Goal: Task Accomplishment & Management: Manage account settings

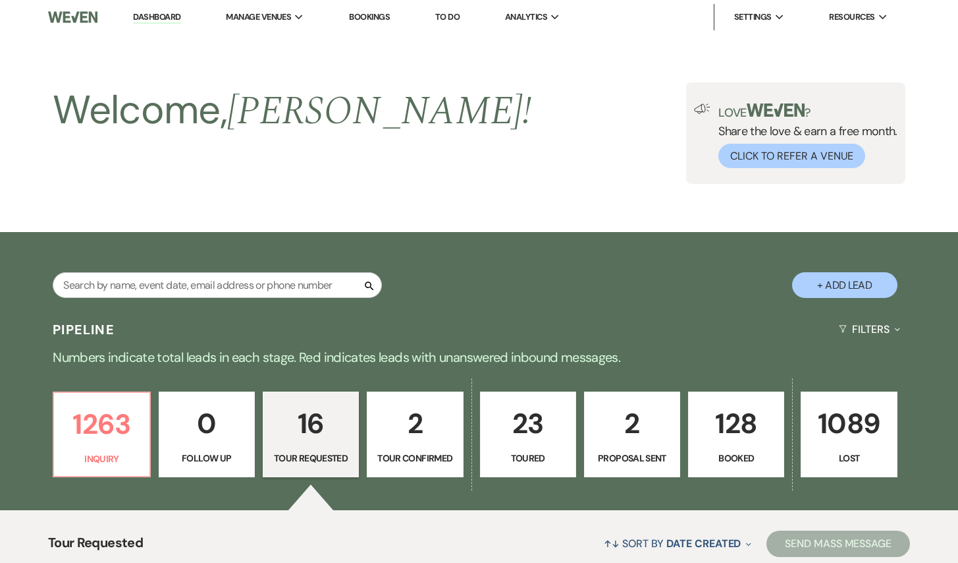
select select "2"
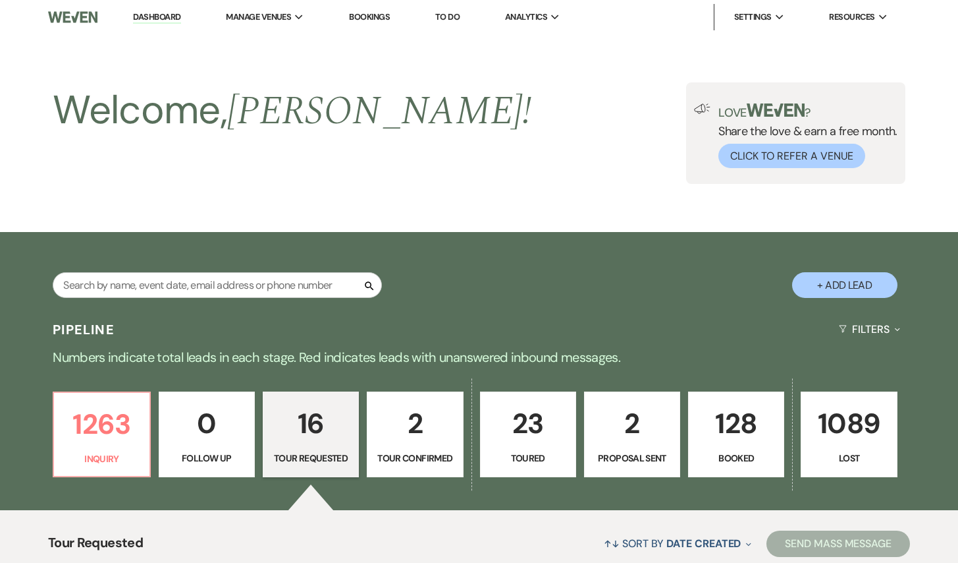
select select "2"
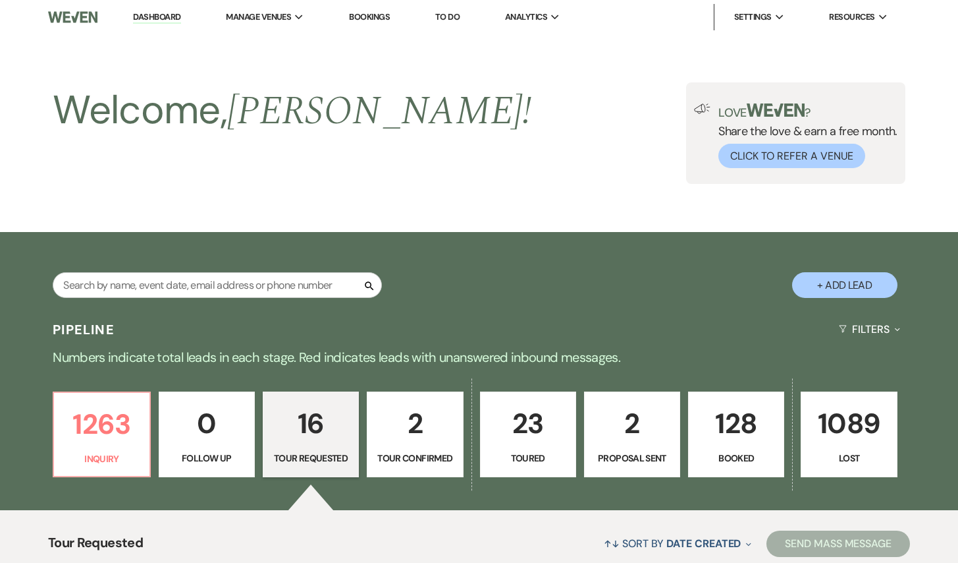
select select "2"
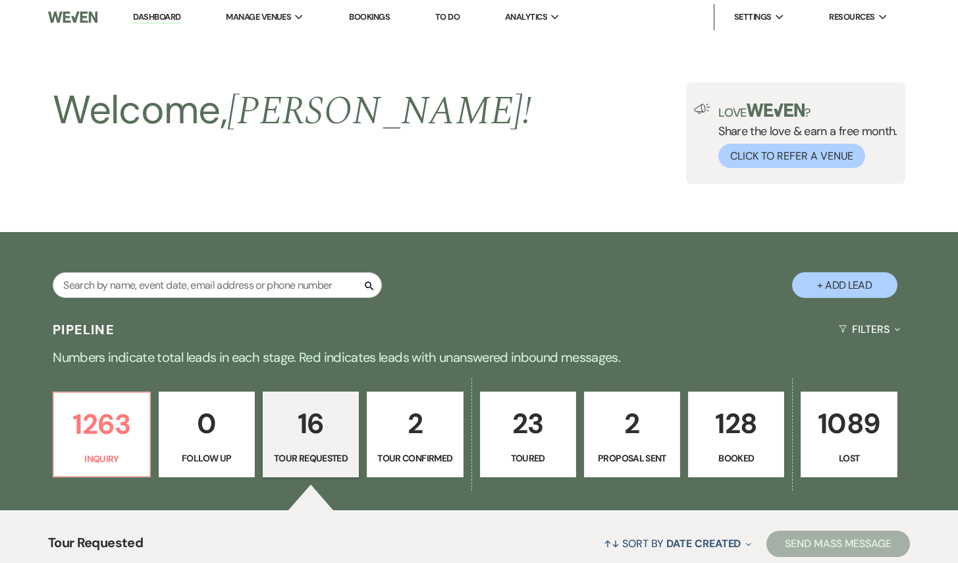
select select "2"
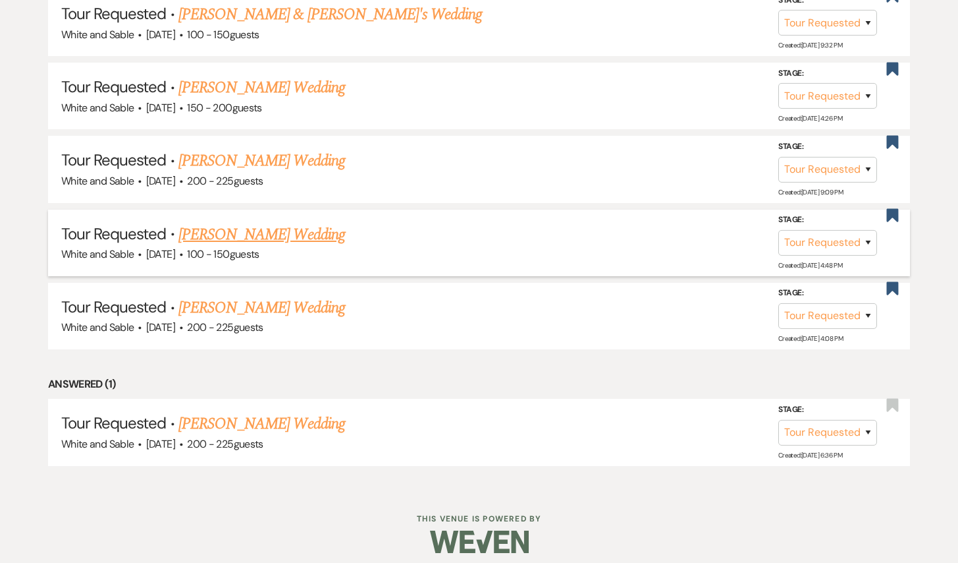
click at [276, 226] on link "[PERSON_NAME] Wedding" at bounding box center [262, 235] width 167 height 24
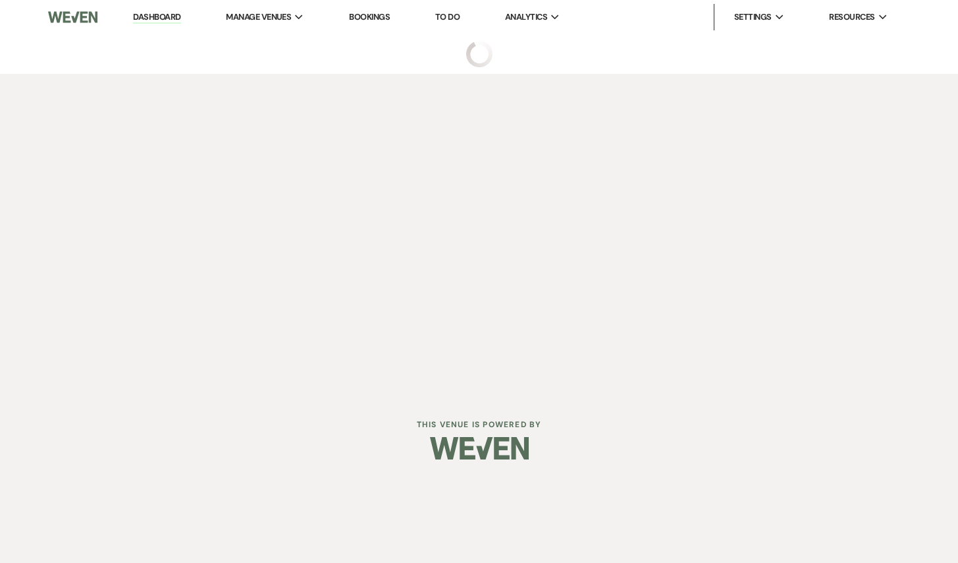
select select "2"
select select "5"
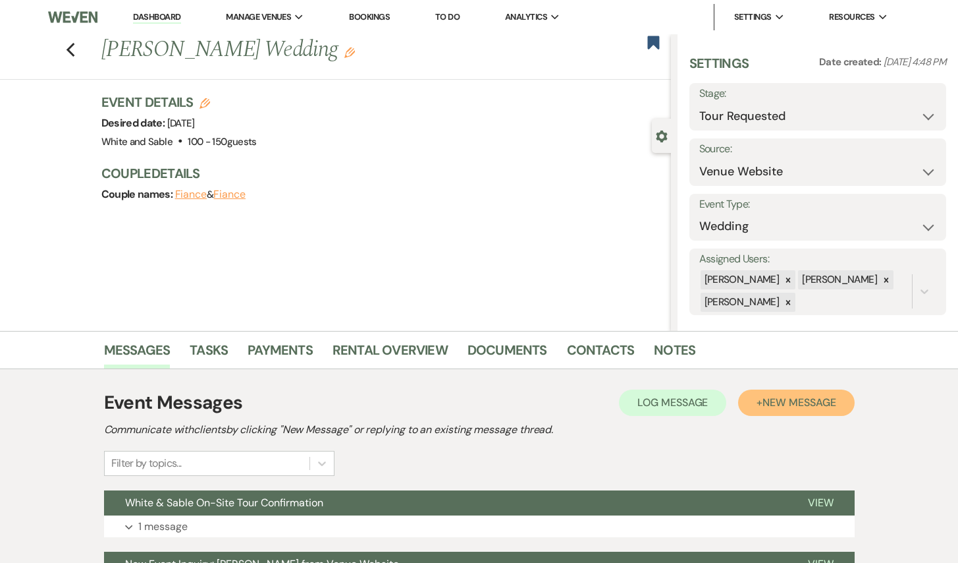
click at [777, 413] on button "+ New Message" at bounding box center [796, 402] width 116 height 26
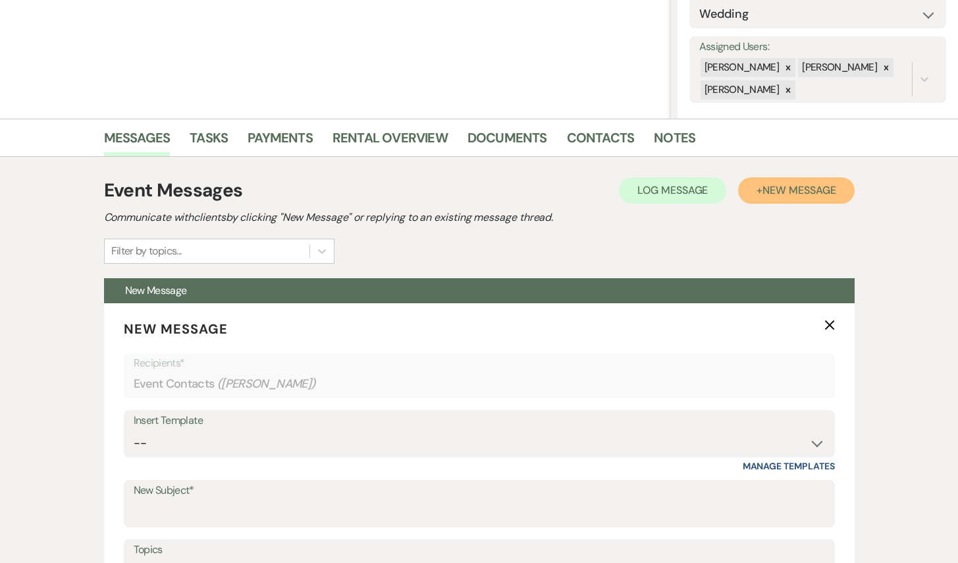
scroll to position [385, 0]
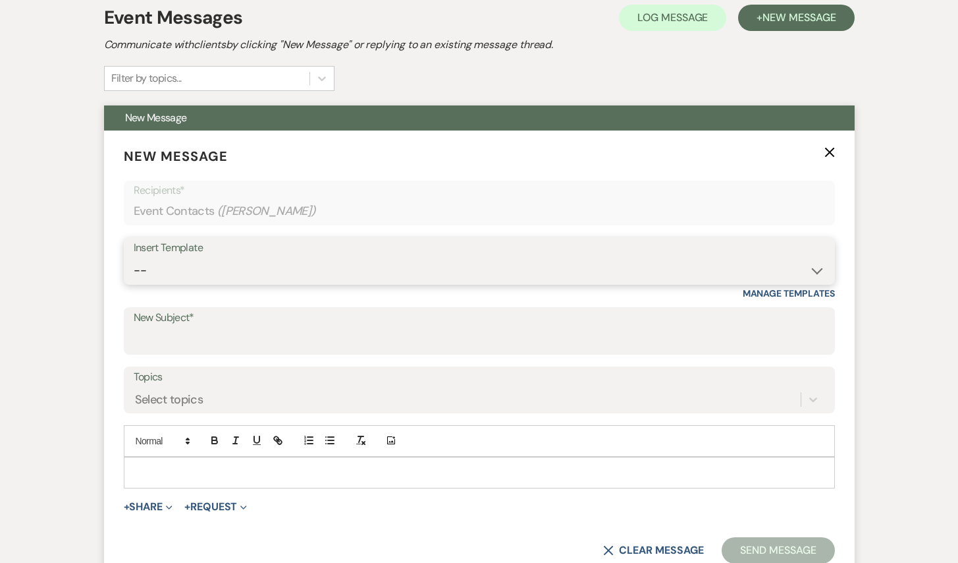
click at [436, 258] on select "-- Inquiry Response (Venue Guide) Schedule - Venue Tour Appt Confirmation Sched…" at bounding box center [480, 271] width 692 height 26
select select "3329"
click at [134, 258] on select "-- Inquiry Response (Venue Guide) Schedule - Venue Tour Appt Confirmation Sched…" at bounding box center [480, 271] width 692 height 26
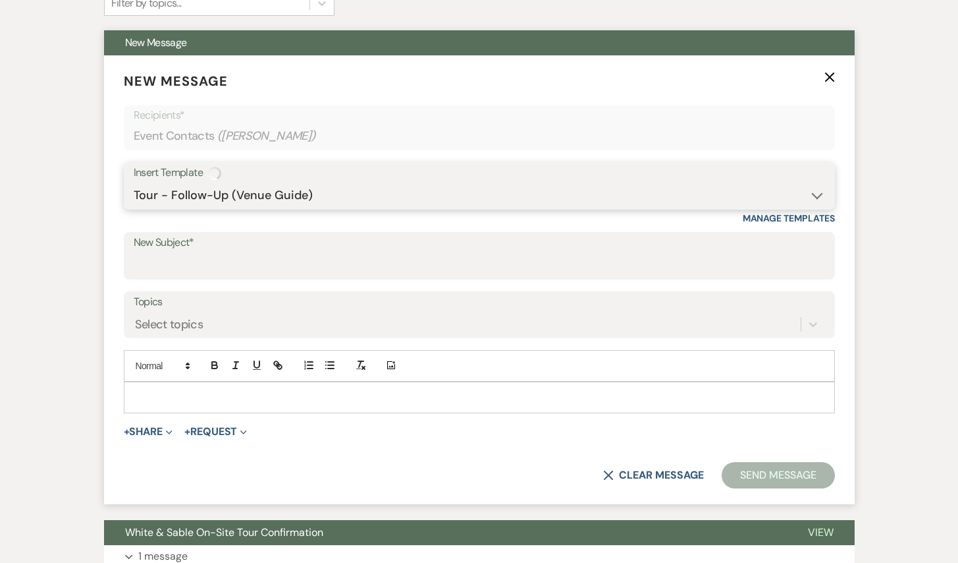
type input "White & Sable - Great meeting you!"
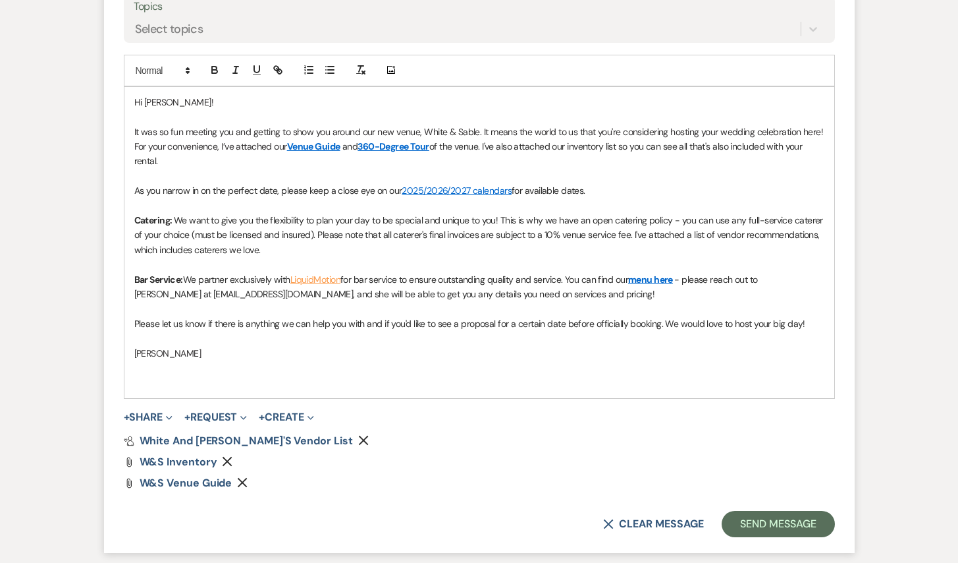
scroll to position [748, 0]
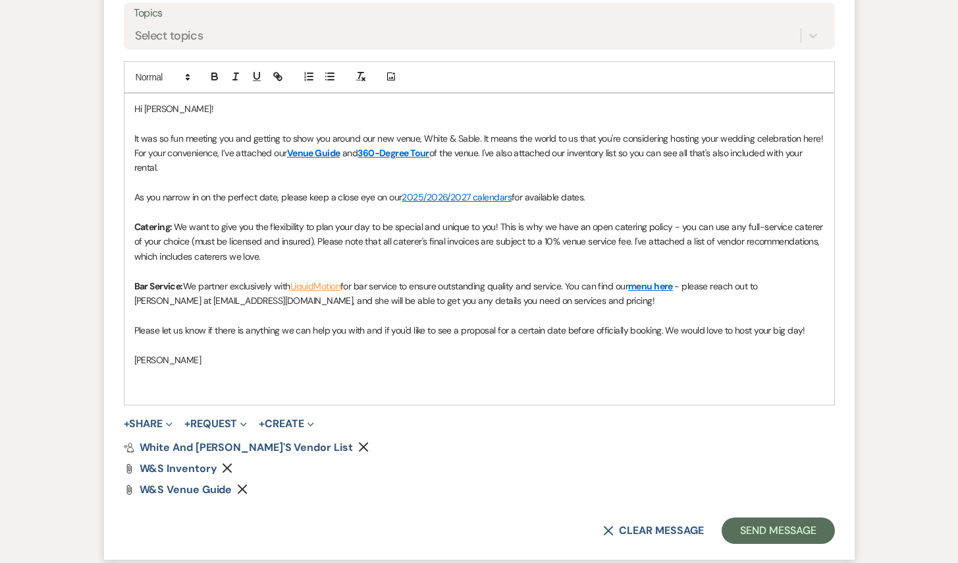
click at [134, 138] on span "It was so fun meeting you and getting to show you around our new venue, White &…" at bounding box center [480, 145] width 692 height 26
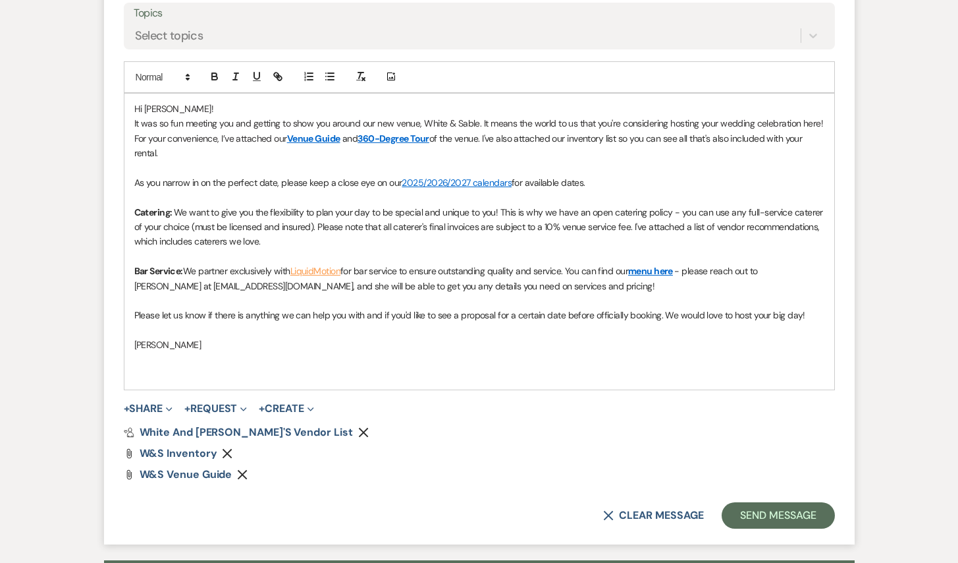
click at [661, 271] on link "menu here" at bounding box center [650, 271] width 45 height 12
click at [694, 296] on link at bounding box center [680, 296] width 30 height 10
drag, startPoint x: 717, startPoint y: 297, endPoint x: 754, endPoint y: 298, distance: 36.3
click at [754, 298] on div "[URL][DOMAIN_NAME] [URL][DOMAIN_NAME]" at bounding box center [664, 297] width 196 height 26
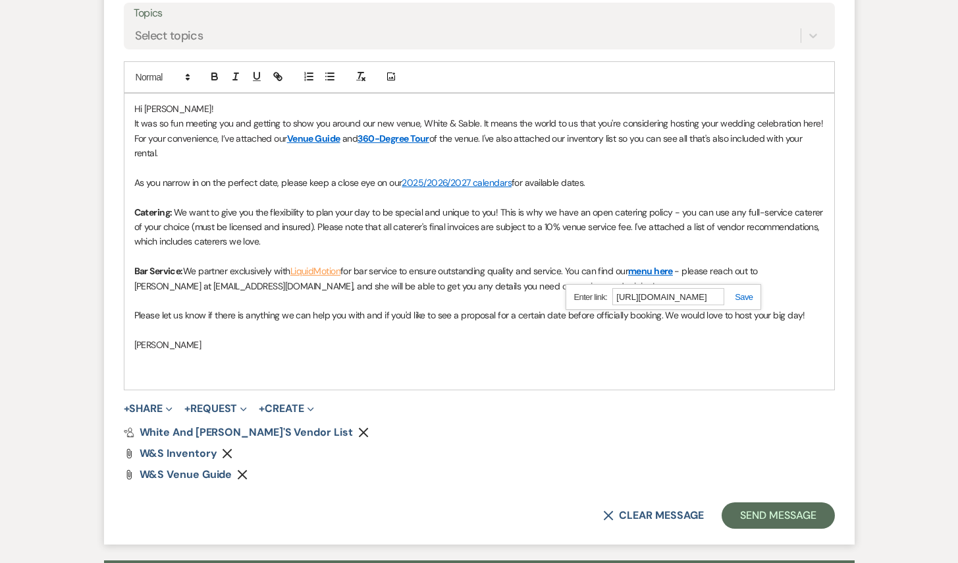
scroll to position [0, 89]
type input "[URL][DOMAIN_NAME]"
click at [741, 302] on div "[URL][DOMAIN_NAME] [URL][DOMAIN_NAME]" at bounding box center [664, 297] width 196 height 26
click at [741, 294] on link at bounding box center [739, 297] width 28 height 10
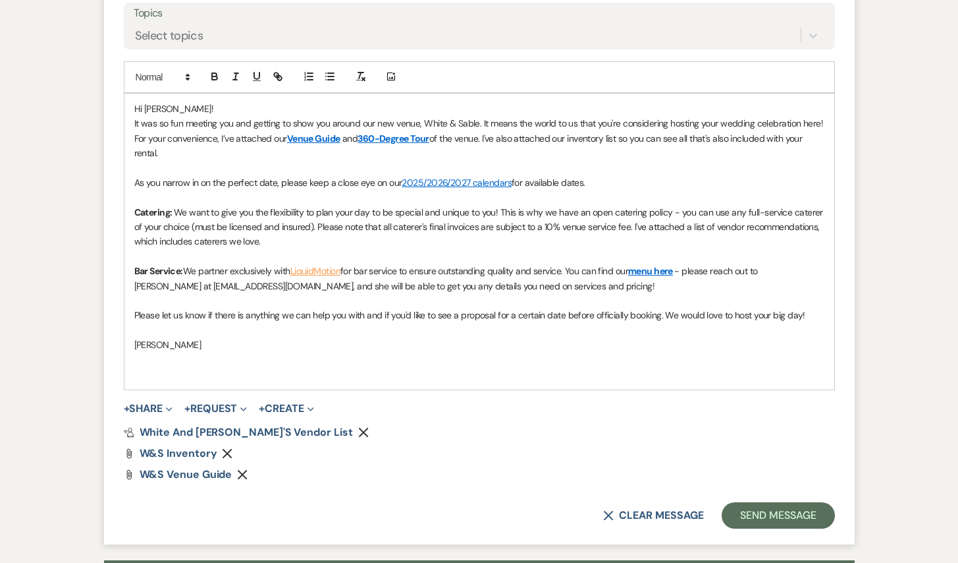
click at [717, 348] on p "[PERSON_NAME]" at bounding box center [479, 344] width 690 height 14
click at [788, 515] on button "Send Message" at bounding box center [778, 515] width 113 height 26
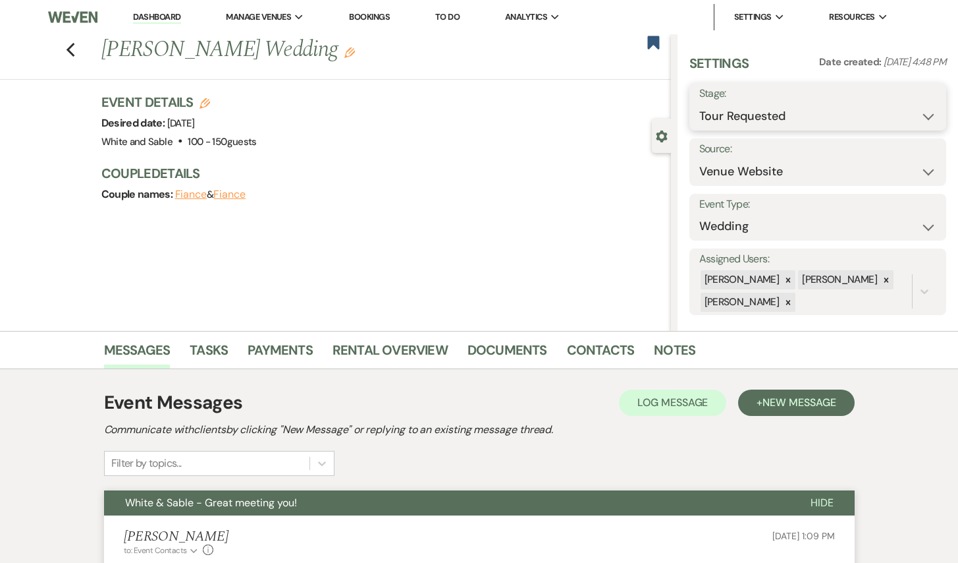
click at [752, 107] on select "Inquiry Follow Up Tour Requested Tour Confirmed Toured Proposal Sent Booked Lost" at bounding box center [819, 116] width 238 height 26
select select "5"
click at [700, 103] on select "Inquiry Follow Up Tour Requested Tour Confirmed Toured Proposal Sent Booked Lost" at bounding box center [819, 116] width 238 height 26
click at [918, 110] on button "Save" at bounding box center [920, 107] width 53 height 26
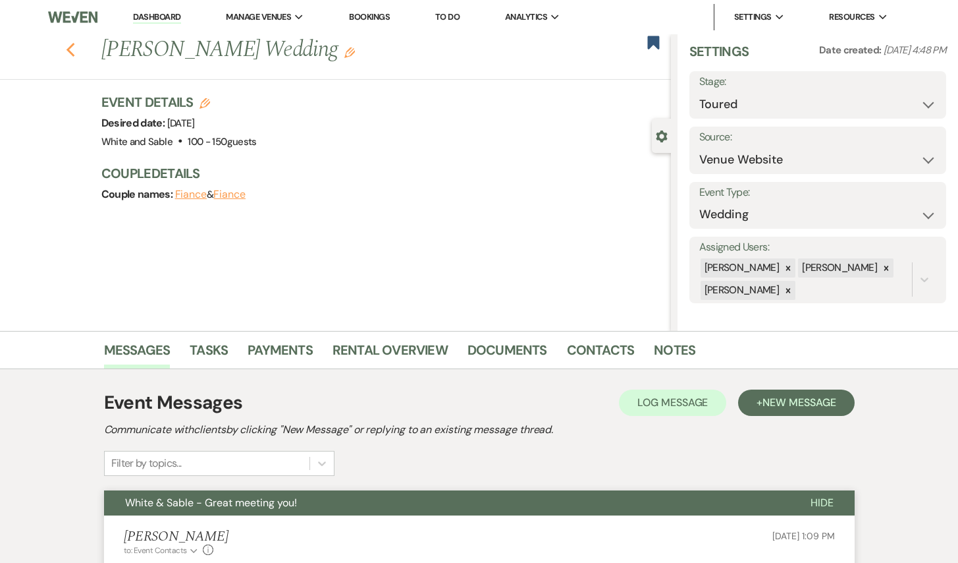
click at [69, 46] on use "button" at bounding box center [70, 50] width 9 height 14
select select "2"
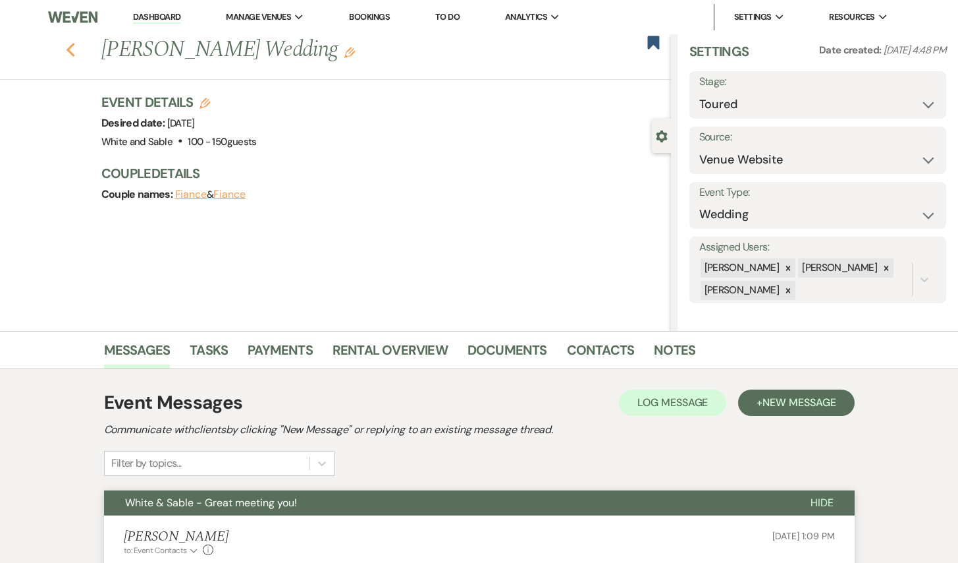
select select "2"
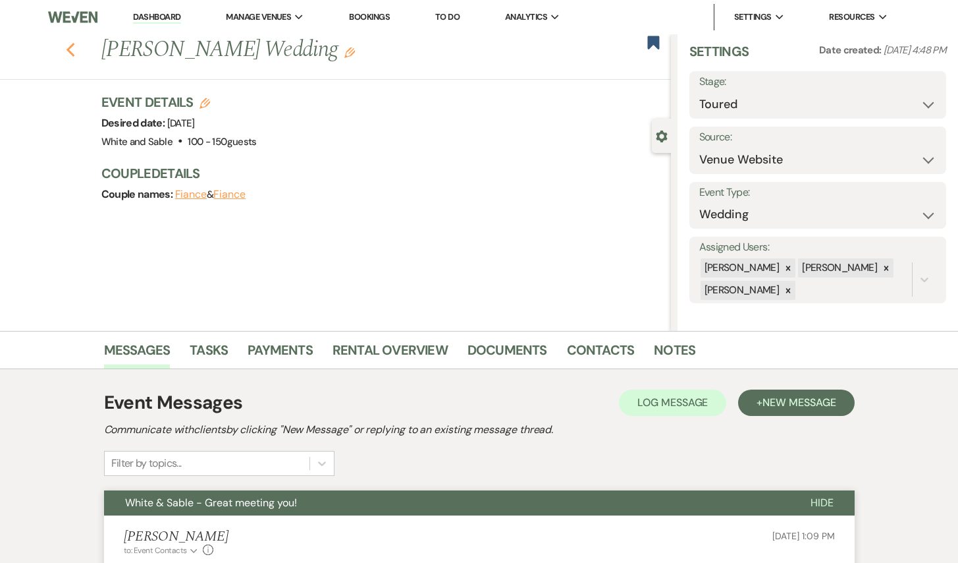
select select "2"
select select "5"
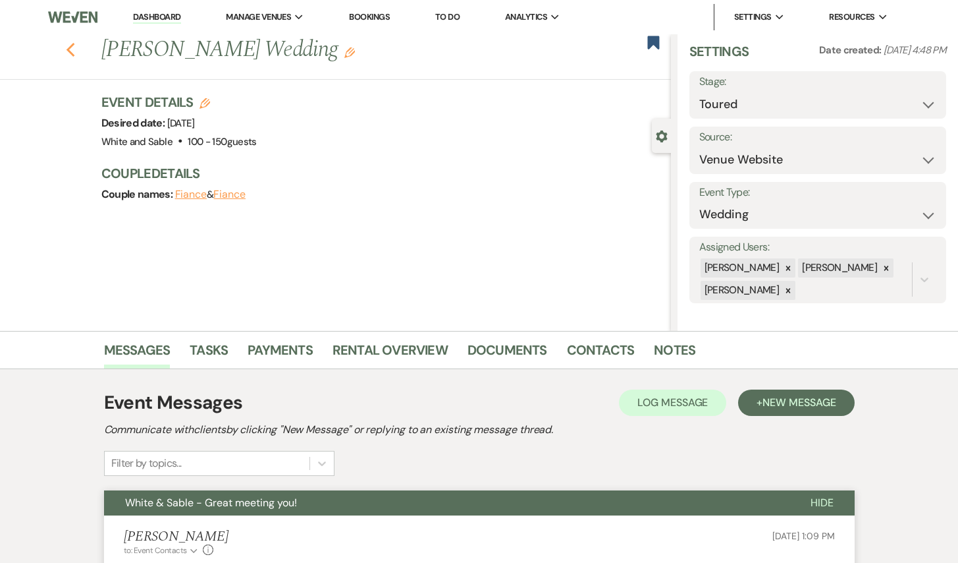
select select "2"
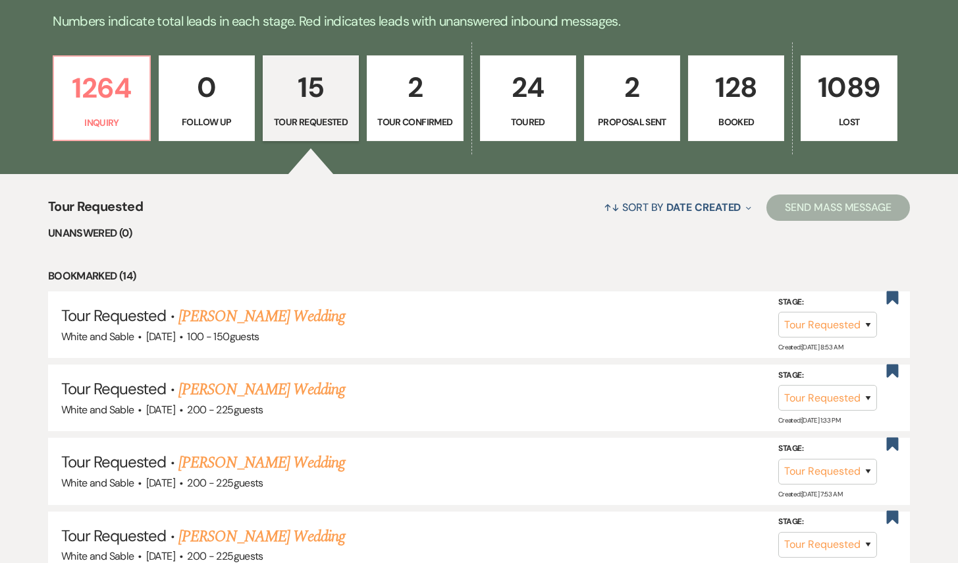
scroll to position [338, 0]
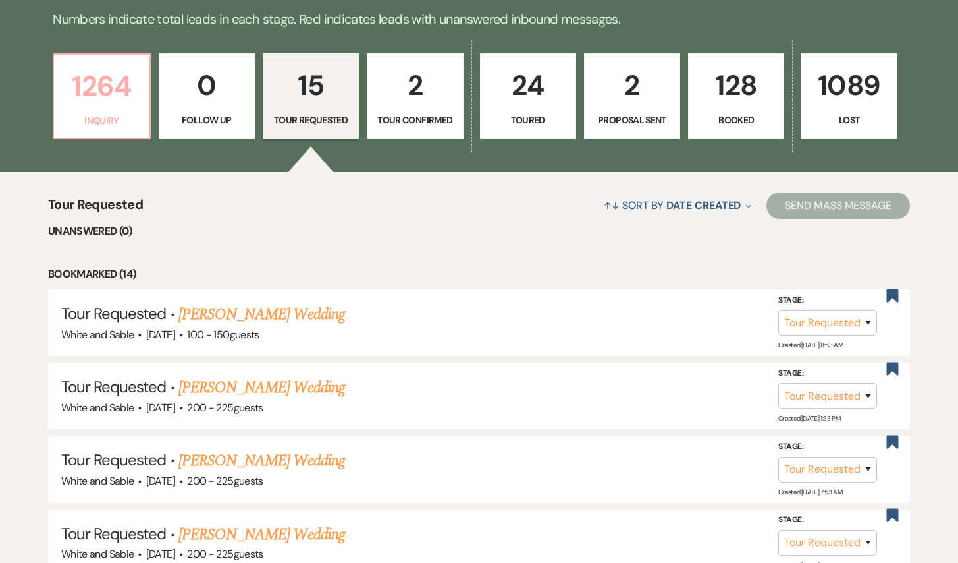
click at [92, 119] on p "Inquiry" at bounding box center [101, 120] width 79 height 14
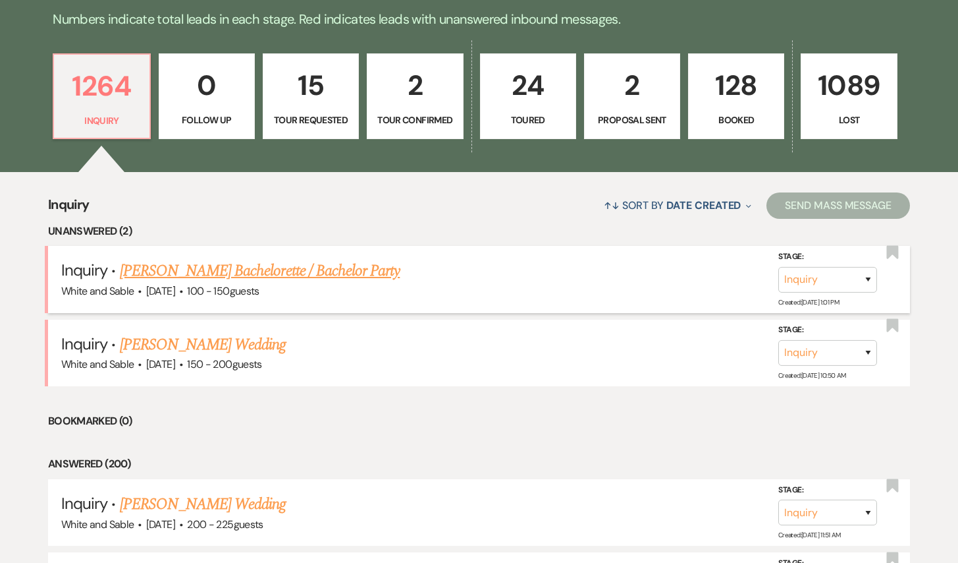
click at [242, 266] on link "[PERSON_NAME] Bachelorette / Bachelor Party" at bounding box center [260, 271] width 281 height 24
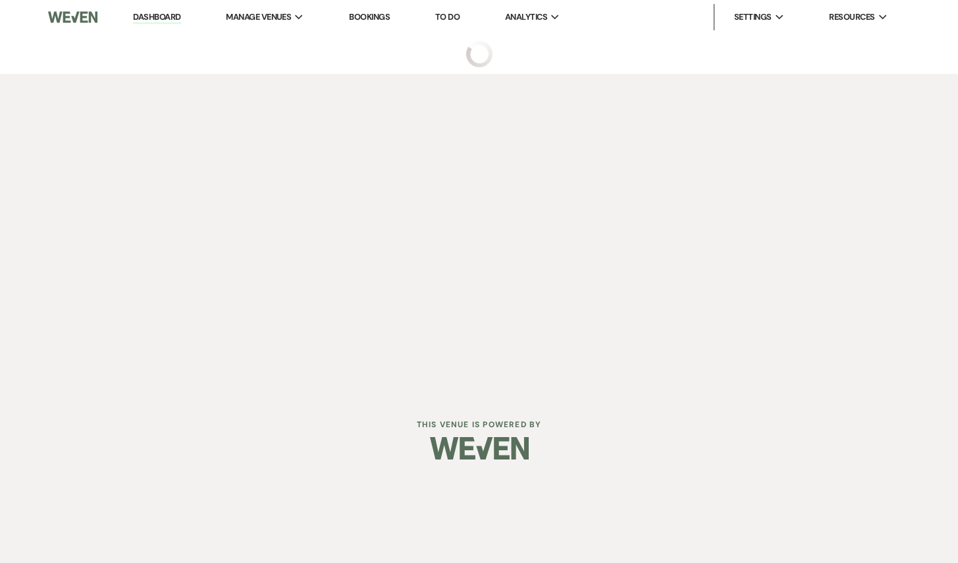
select select "5"
select select "2"
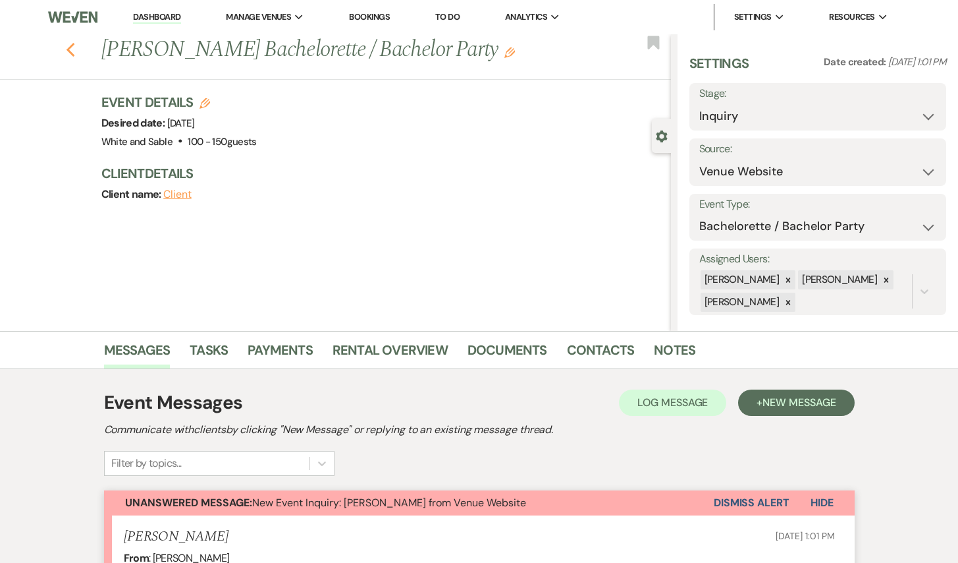
click at [69, 44] on icon "Previous" at bounding box center [71, 50] width 10 height 16
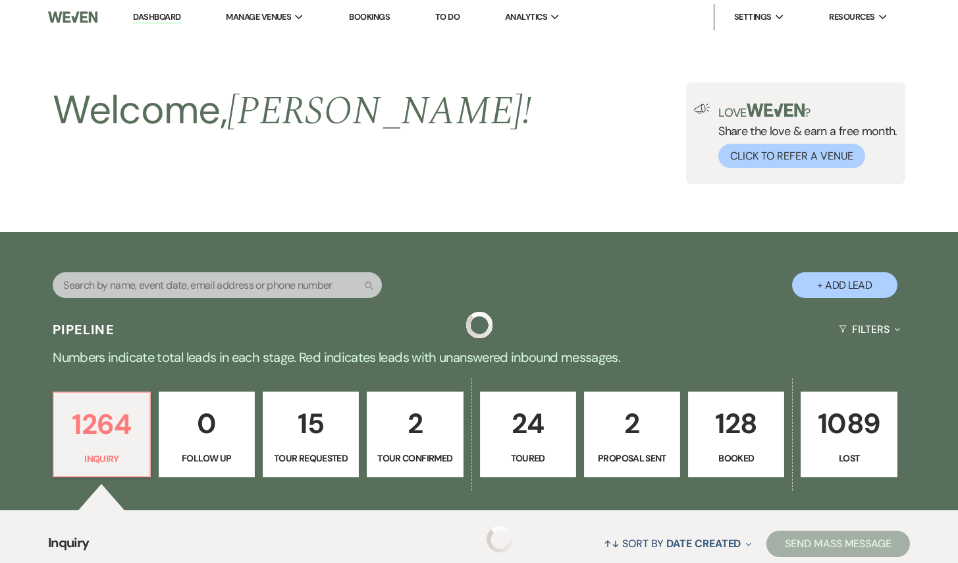
scroll to position [338, 0]
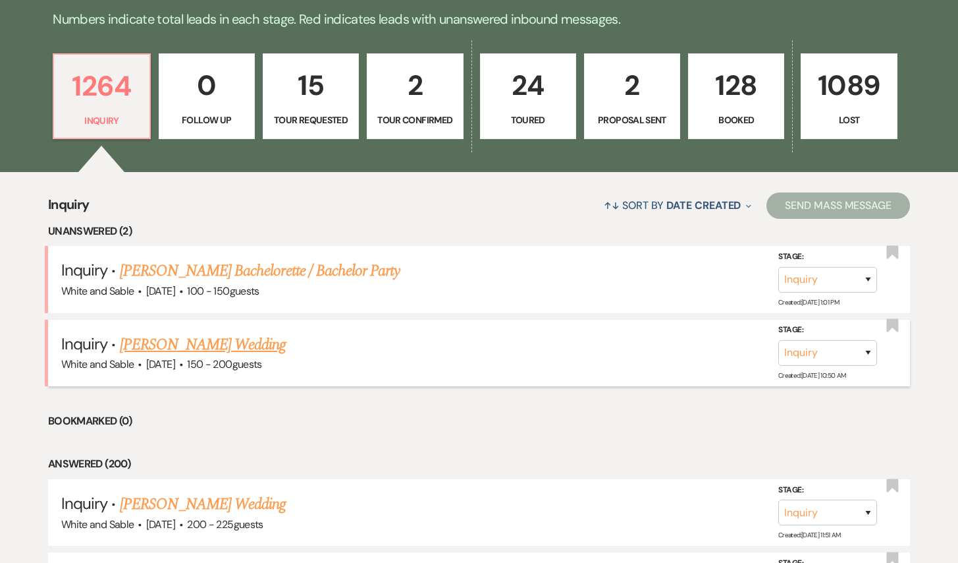
click at [214, 335] on link "[PERSON_NAME] Wedding" at bounding box center [203, 345] width 167 height 24
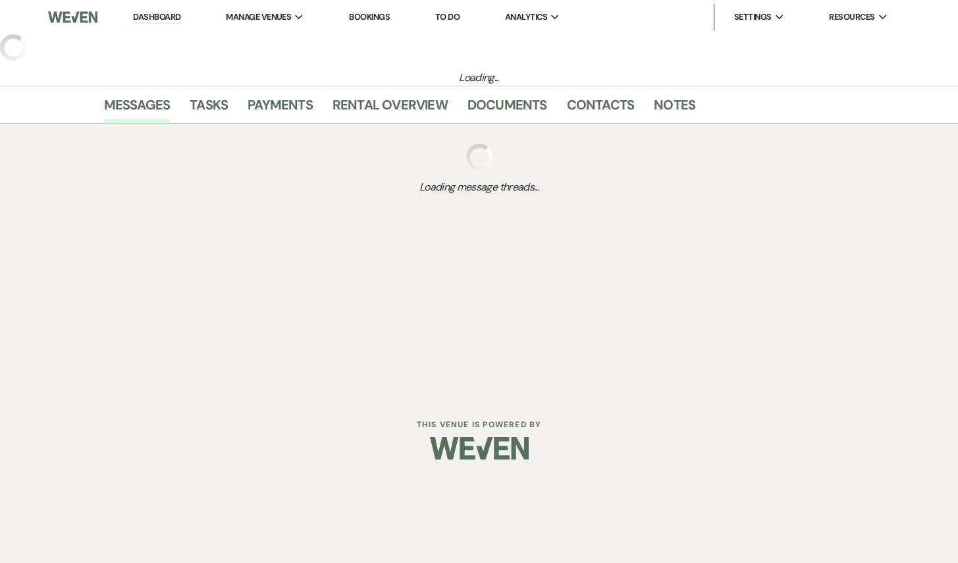
select select "5"
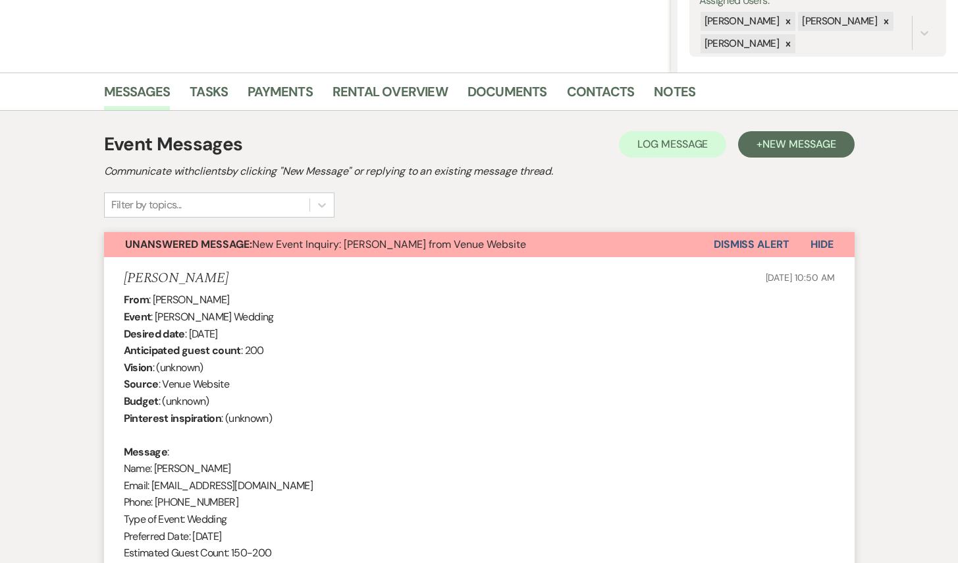
scroll to position [233, 0]
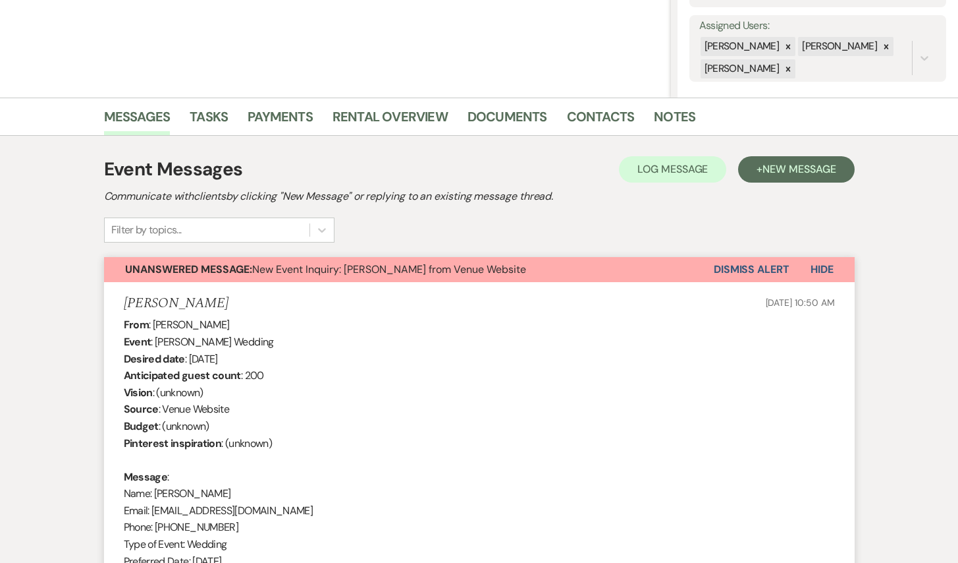
click at [726, 267] on button "Dismiss Alert" at bounding box center [752, 269] width 76 height 25
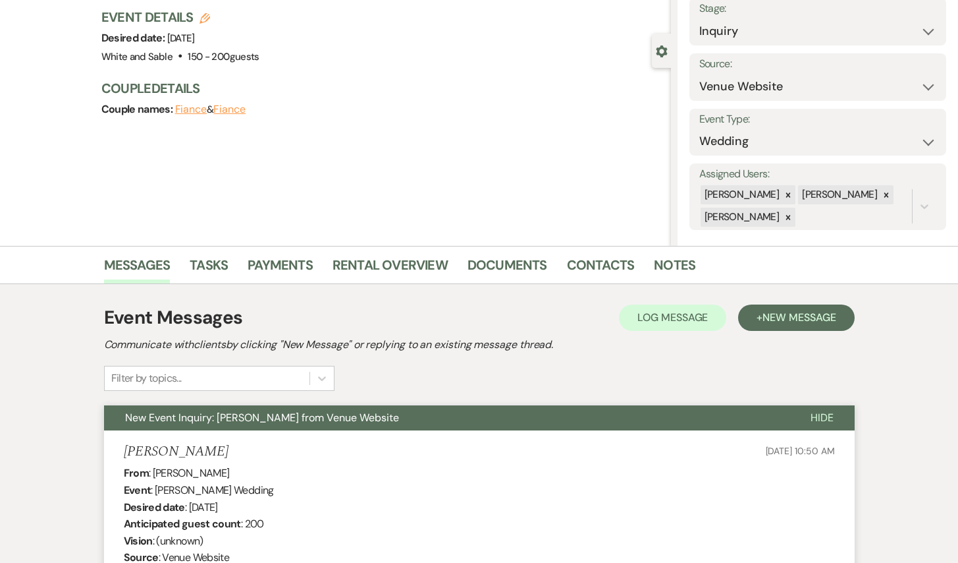
scroll to position [0, 0]
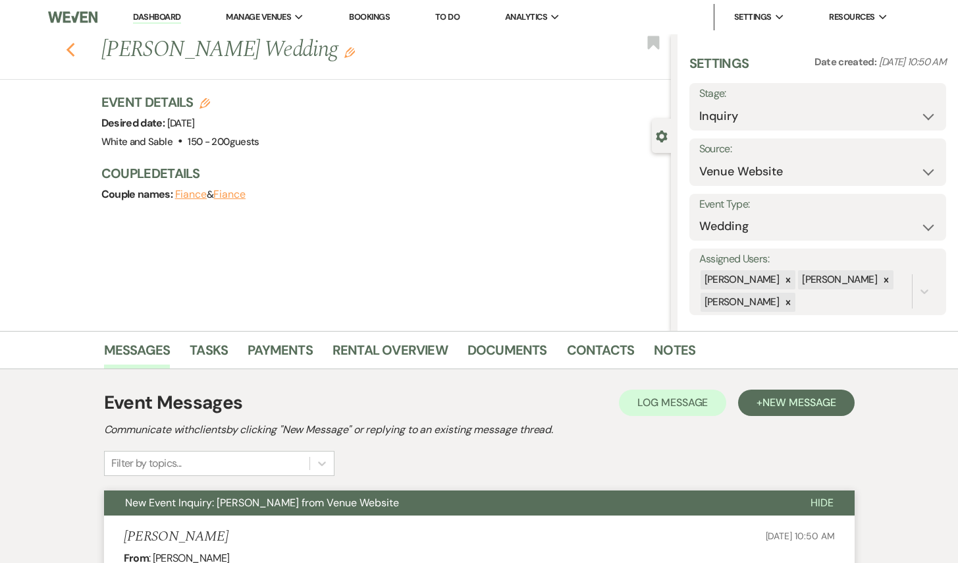
click at [72, 44] on use "button" at bounding box center [70, 50] width 9 height 14
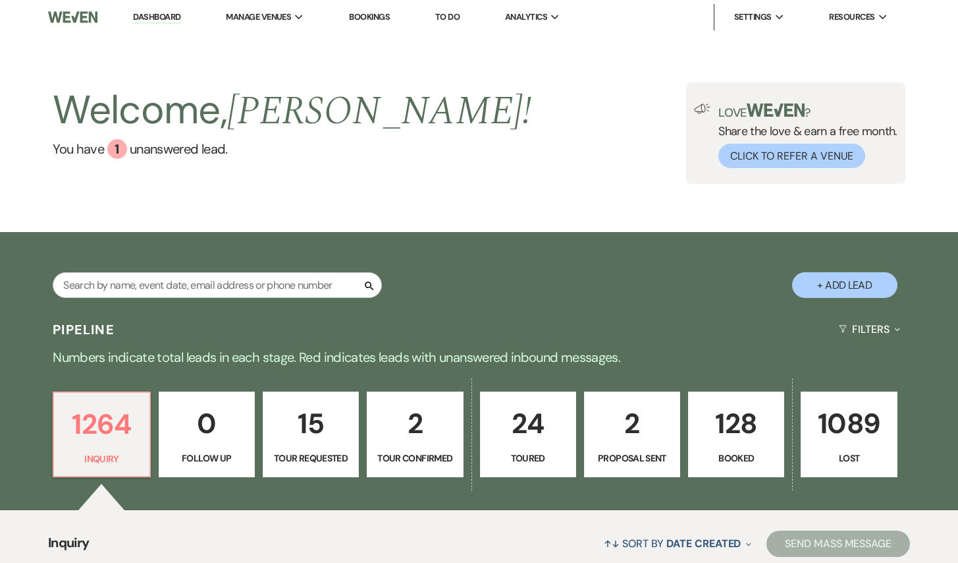
click at [163, 12] on link "Dashboard" at bounding box center [156, 17] width 47 height 13
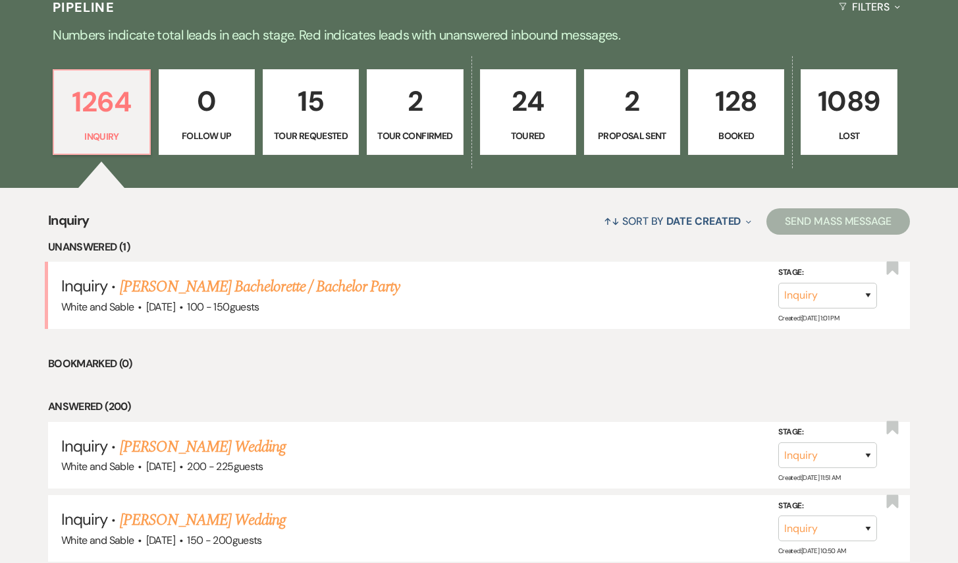
scroll to position [318, 0]
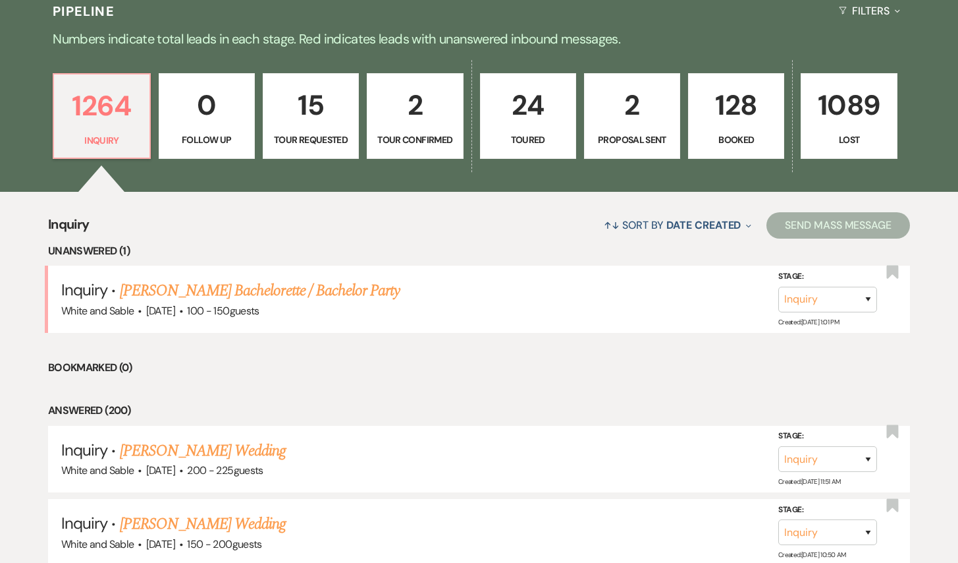
click at [324, 138] on p "Tour Requested" at bounding box center [310, 139] width 79 height 14
select select "2"
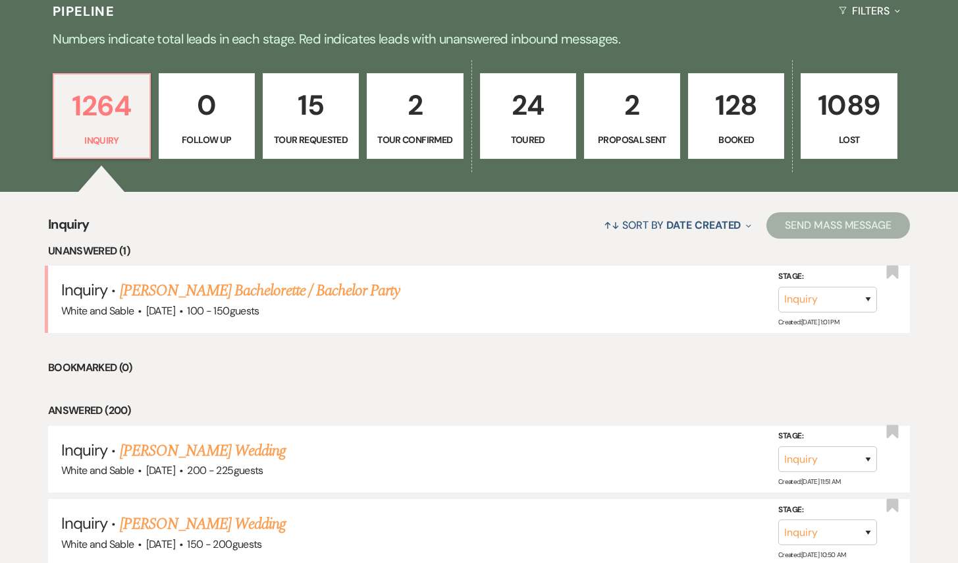
select select "2"
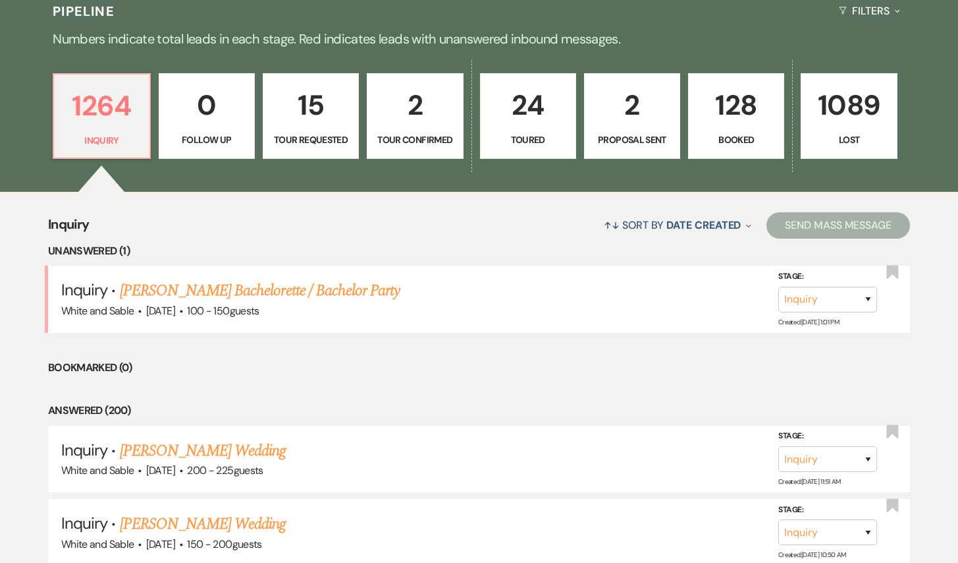
select select "2"
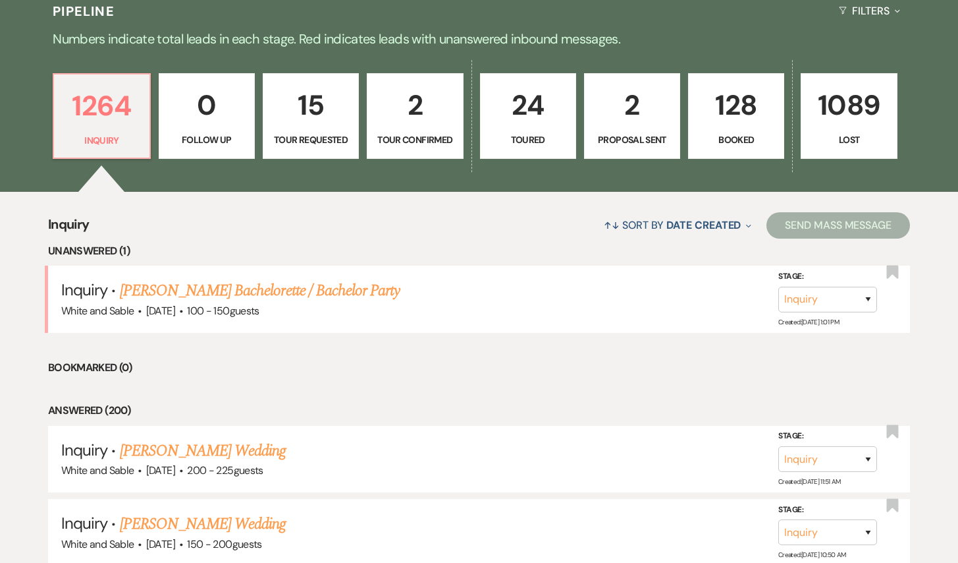
select select "2"
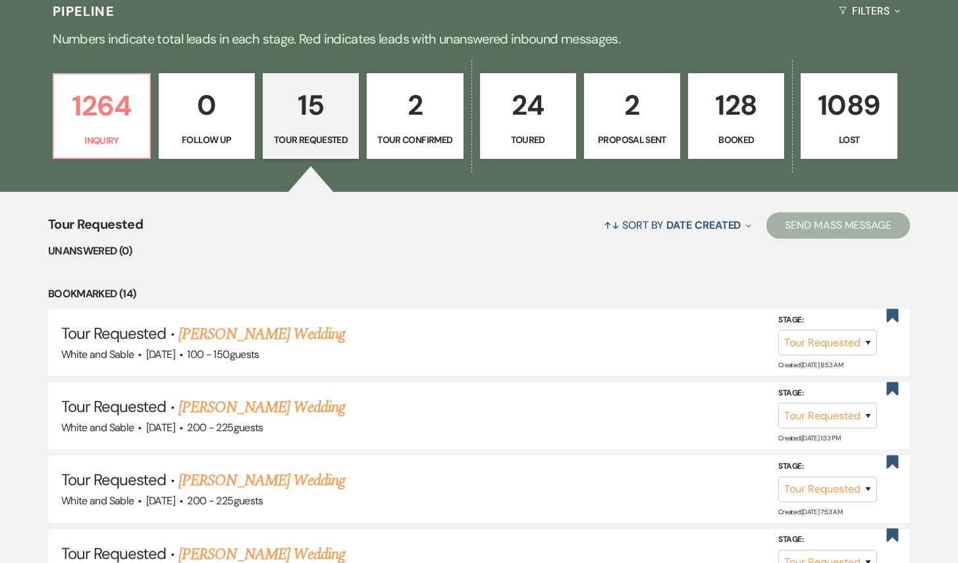
click at [399, 148] on link "2 Tour Confirmed" at bounding box center [415, 116] width 96 height 86
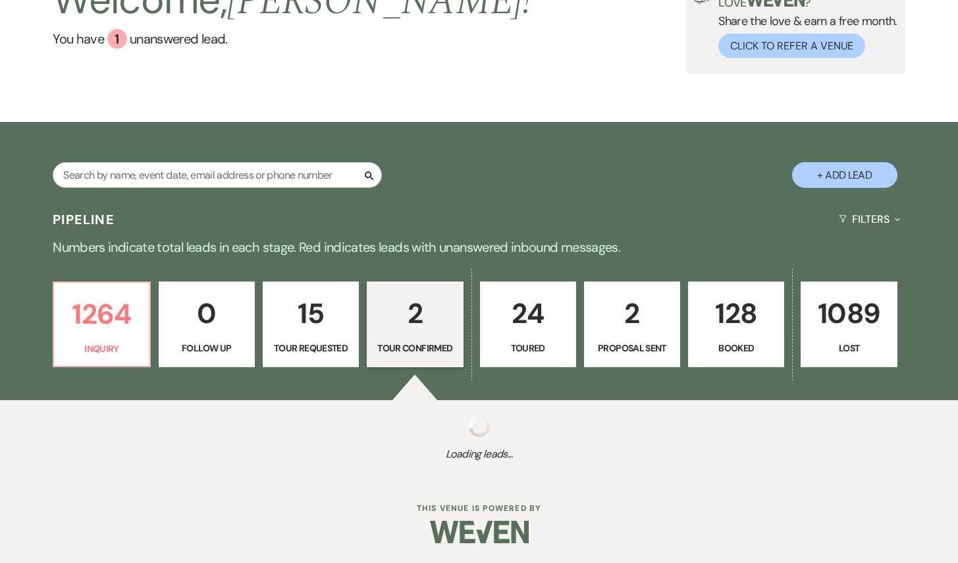
scroll to position [318, 0]
select select "4"
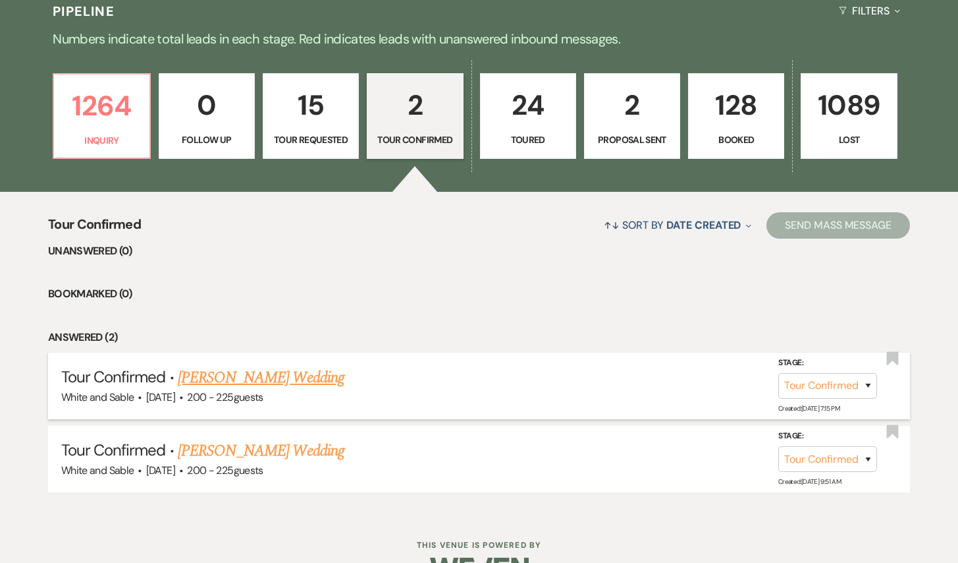
click at [258, 370] on link "[PERSON_NAME] Wedding" at bounding box center [261, 378] width 167 height 24
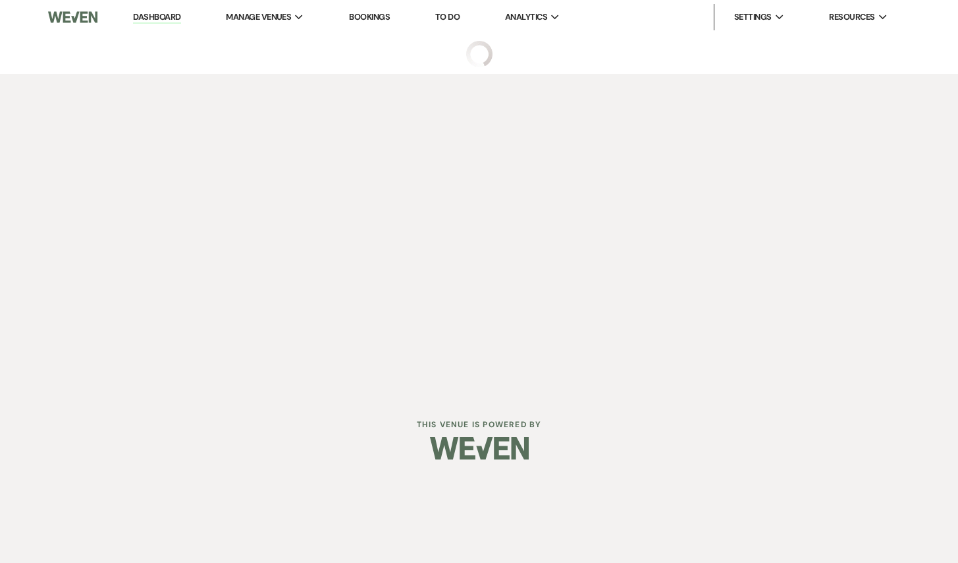
select select "4"
select select "5"
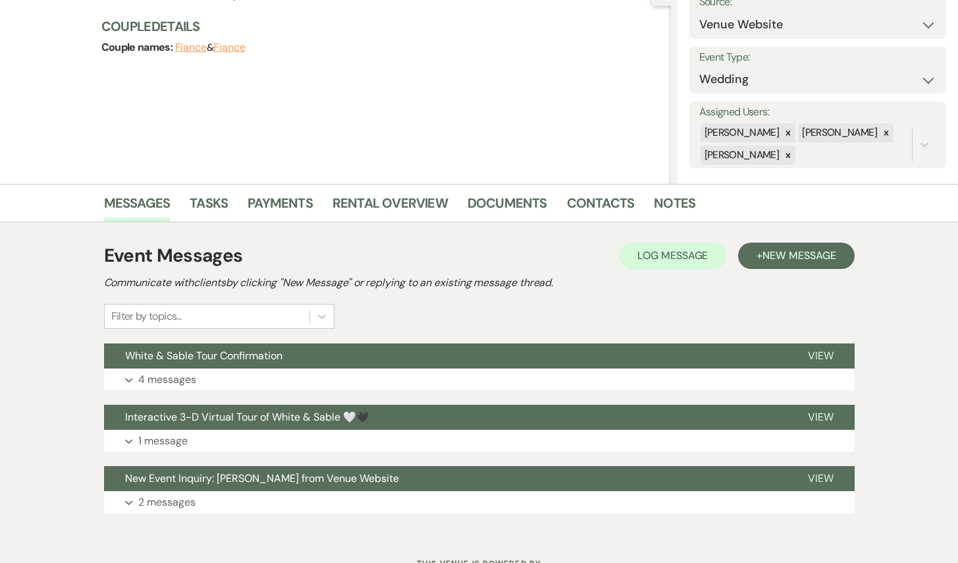
scroll to position [179, 0]
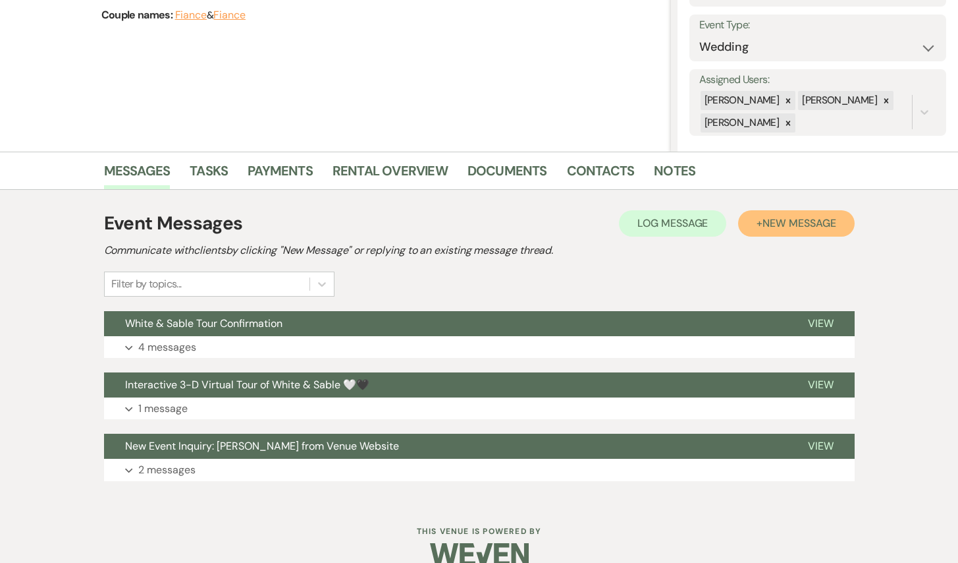
click at [755, 227] on button "+ New Message" at bounding box center [796, 223] width 116 height 26
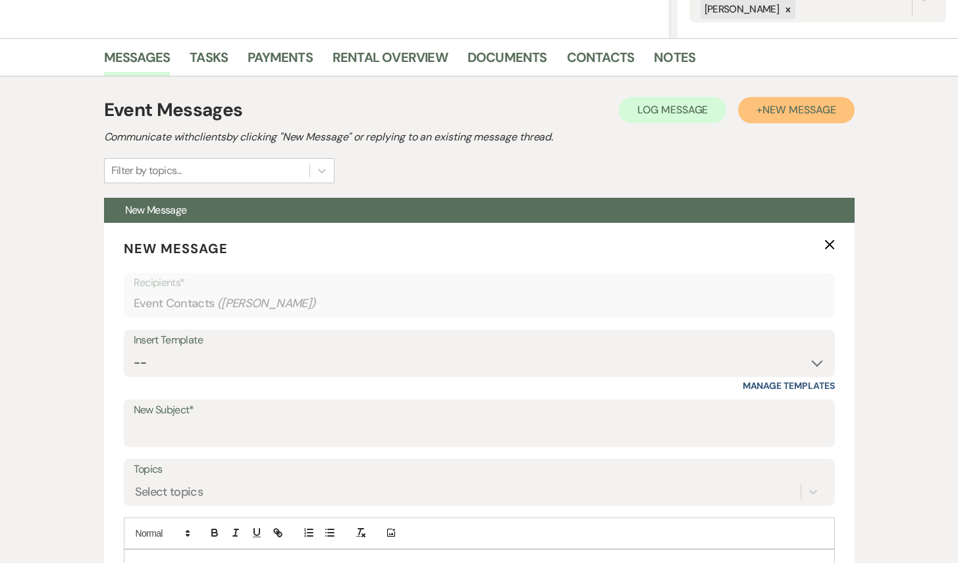
scroll to position [355, 0]
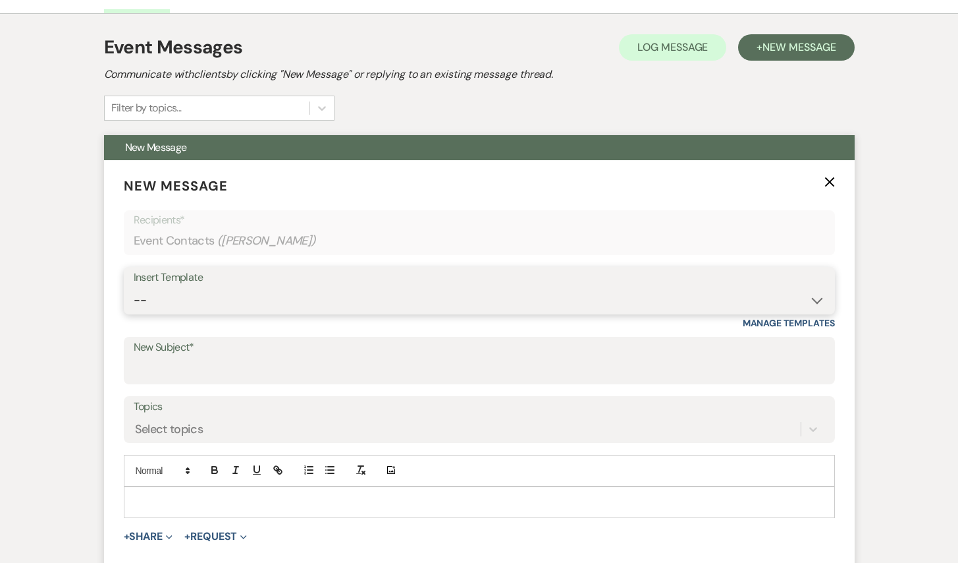
click at [318, 300] on select "-- Inquiry Response (Venue Guide) Schedule - Venue Tour Appt Confirmation Sched…" at bounding box center [480, 300] width 692 height 26
select select "3328"
click at [134, 287] on select "-- Inquiry Response (Venue Guide) Schedule - Venue Tour Appt Confirmation Sched…" at bounding box center [480, 300] width 692 height 26
type input "Would you like to reschedule?"
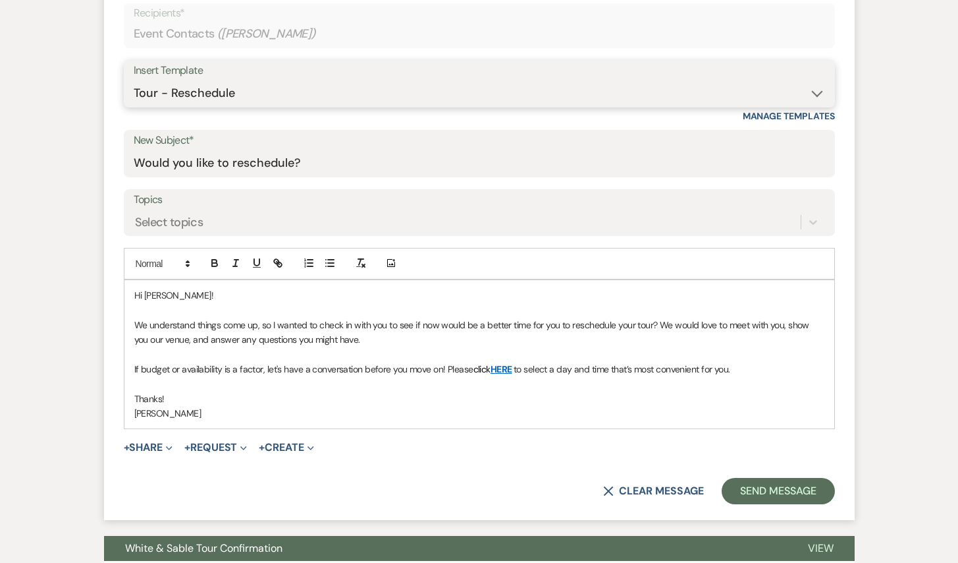
scroll to position [579, 0]
